Goal: Register for event/course: Sign up to attend an event or enroll in a course

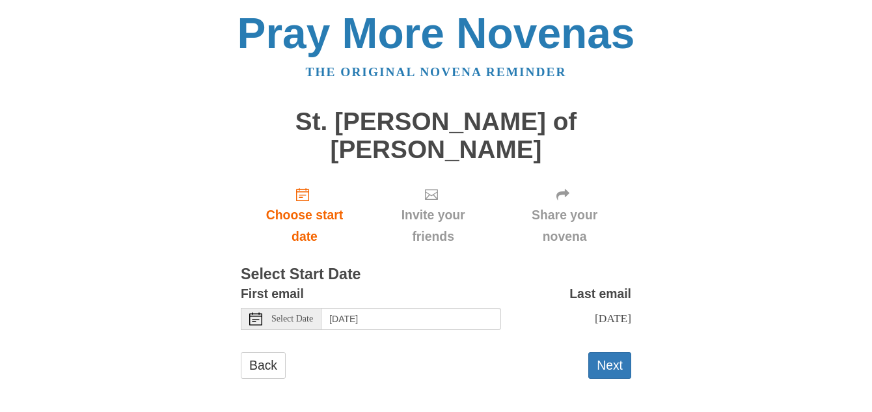
click at [254, 312] on icon at bounding box center [255, 318] width 13 height 13
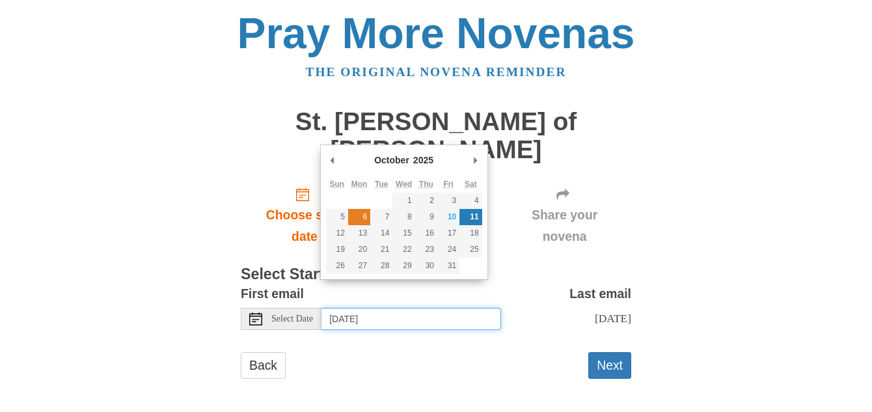
type input "Monday, October 6th"
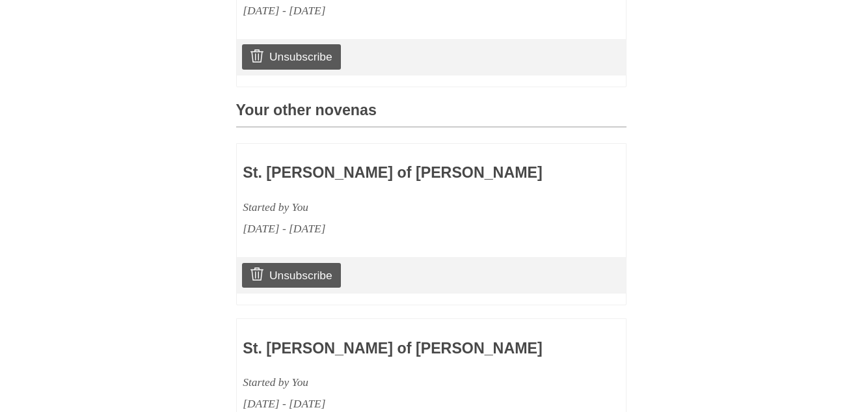
scroll to position [625, 0]
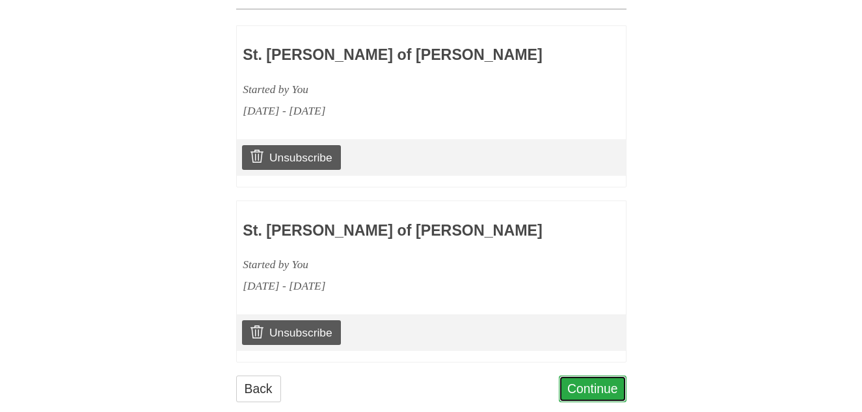
click at [588, 376] on link "Continue" at bounding box center [593, 389] width 68 height 27
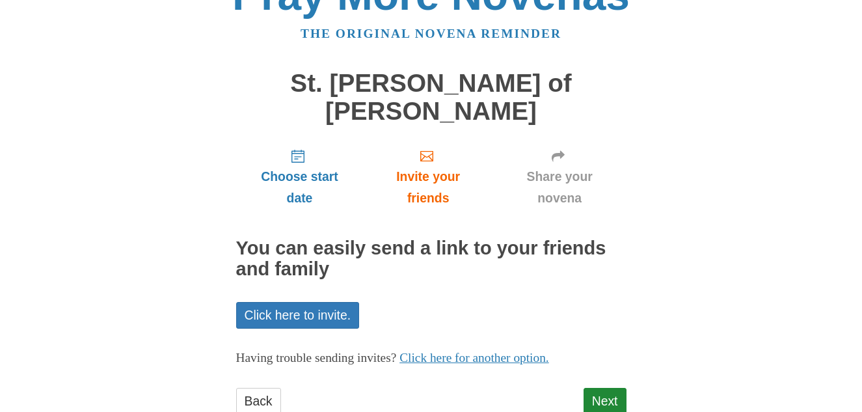
scroll to position [51, 0]
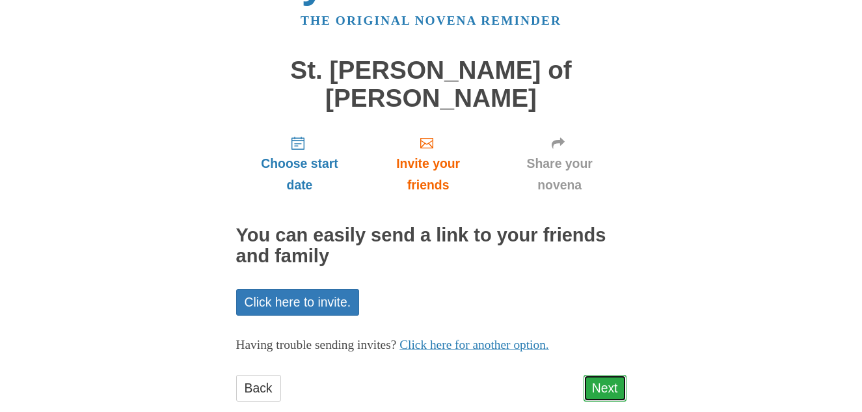
click at [597, 375] on link "Next" at bounding box center [605, 388] width 43 height 27
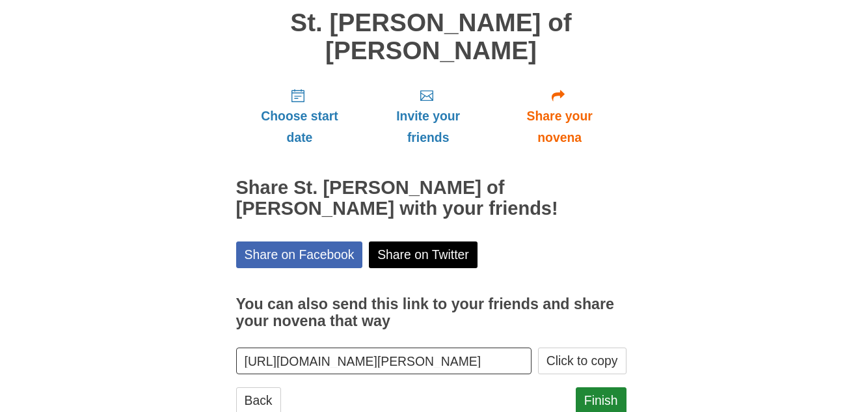
scroll to position [111, 0]
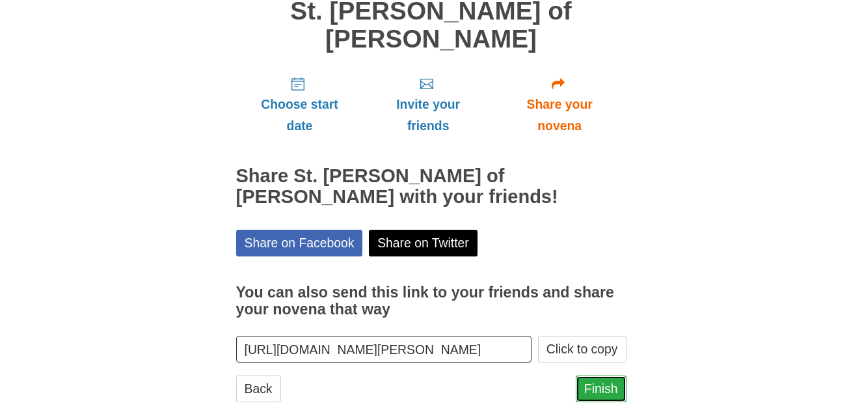
click at [601, 376] on link "Finish" at bounding box center [601, 389] width 51 height 27
